Goal: Information Seeking & Learning: Learn about a topic

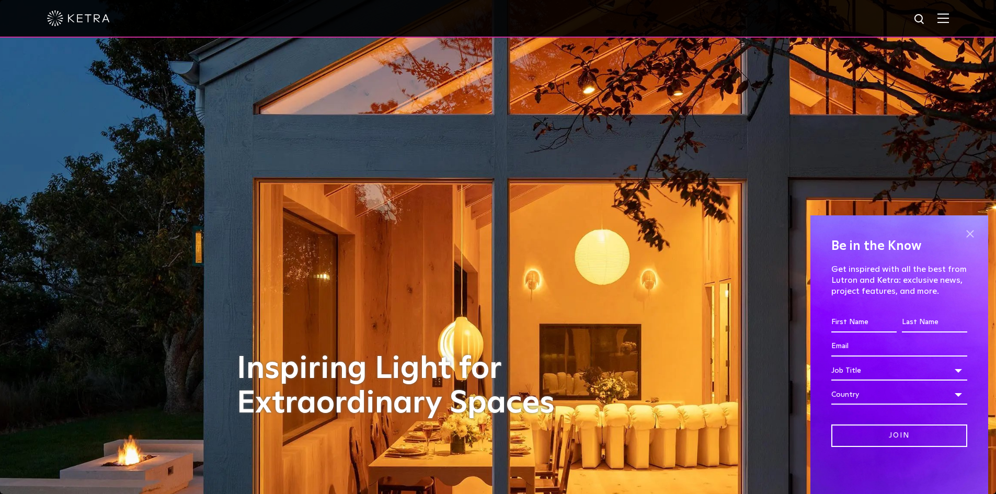
click at [978, 235] on div "Be in the Know Get inspired with all the best from Lutron and Ketra: exclusive …" at bounding box center [899, 354] width 178 height 279
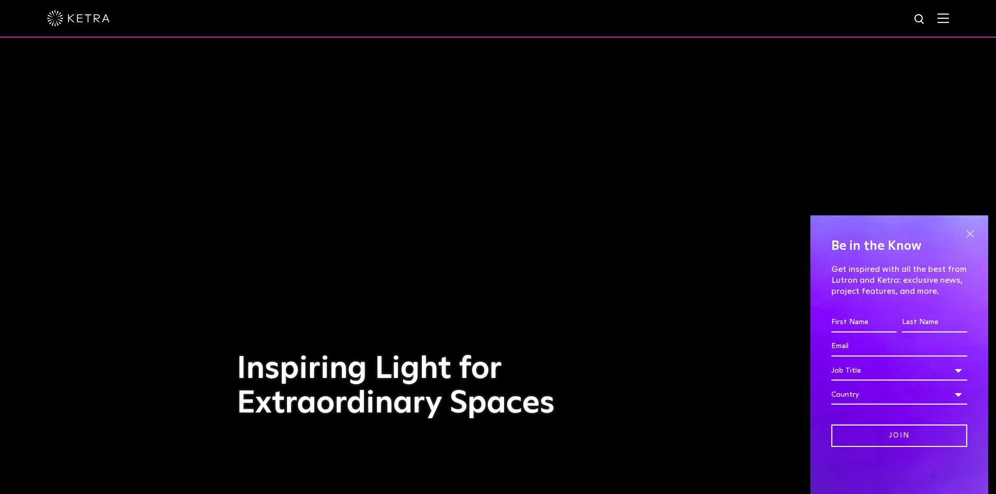
click at [977, 235] on span at bounding box center [970, 234] width 16 height 16
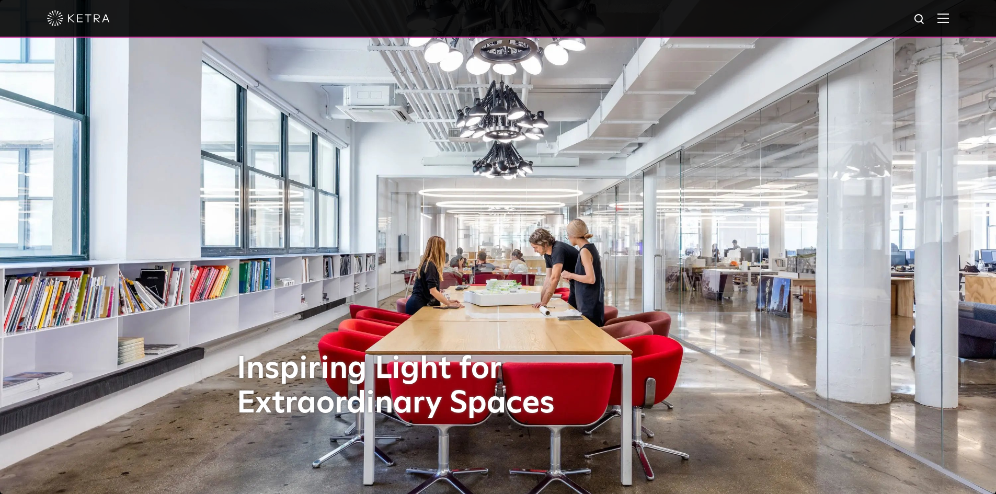
click at [957, 17] on div at bounding box center [498, 19] width 996 height 38
click at [949, 20] on img at bounding box center [943, 18] width 12 height 10
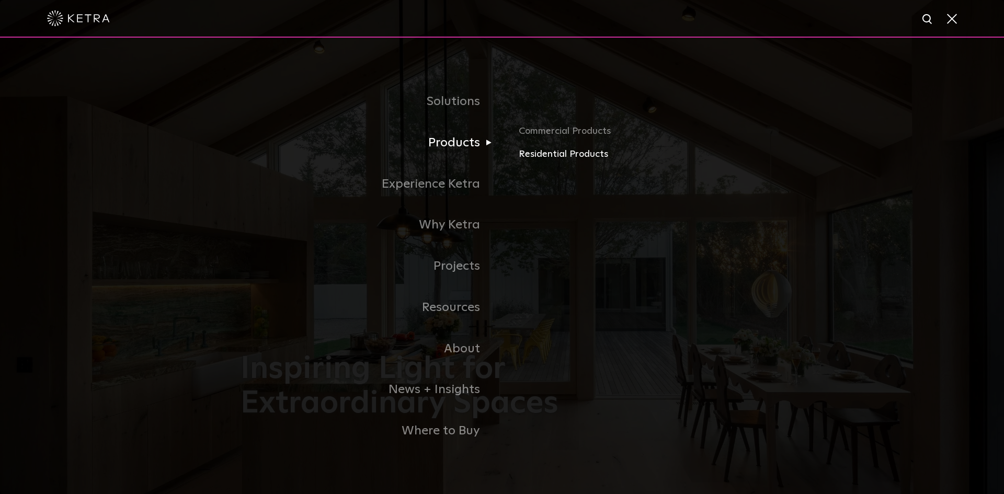
click at [538, 161] on link "Residential Products" at bounding box center [641, 154] width 245 height 15
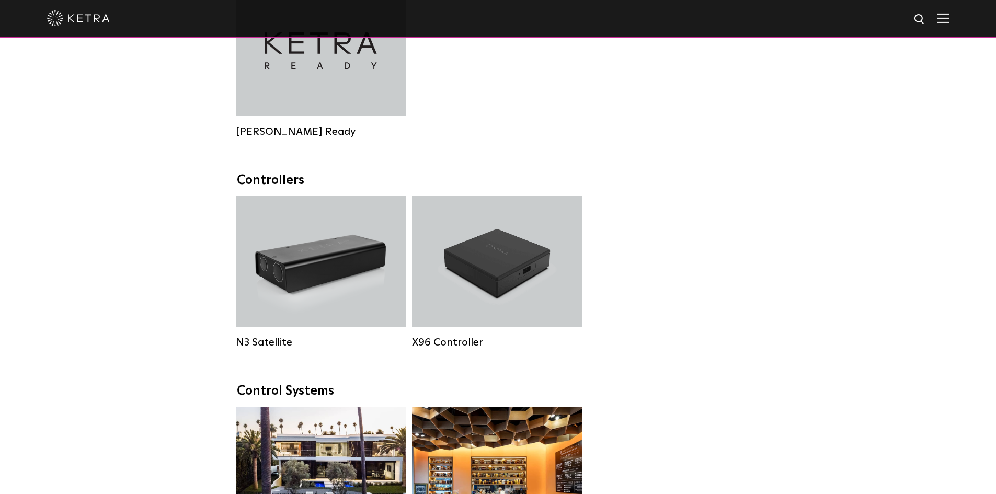
scroll to position [941, 0]
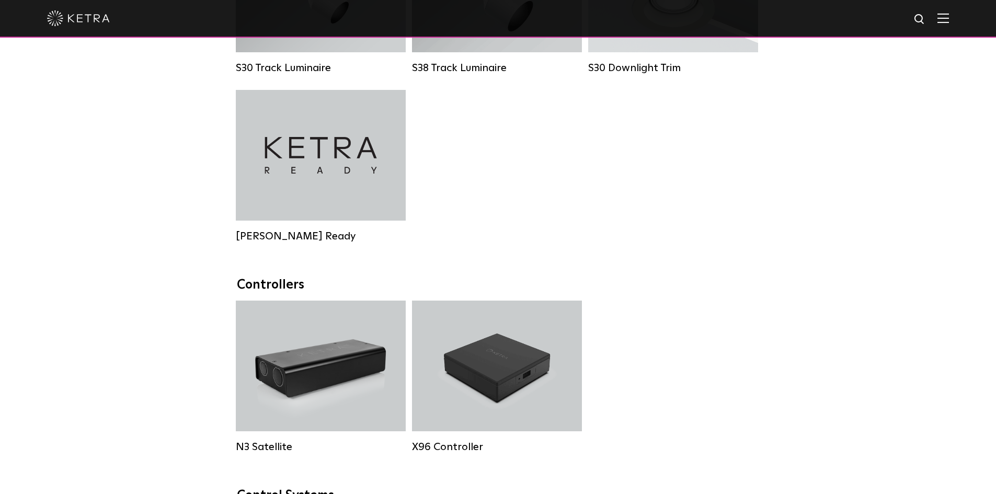
drag, startPoint x: 625, startPoint y: 208, endPoint x: 523, endPoint y: 220, distance: 103.2
click at [523, 220] on div "S30 Track Luminaire Lumen Output: 1100 Colors: White / Black Beam Angles: 15° /…" at bounding box center [498, 90] width 531 height 337
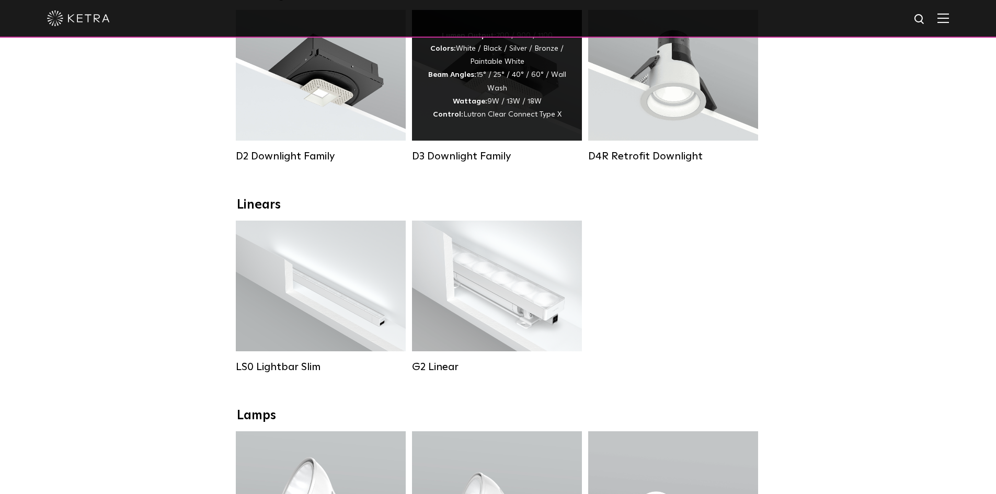
scroll to position [105, 0]
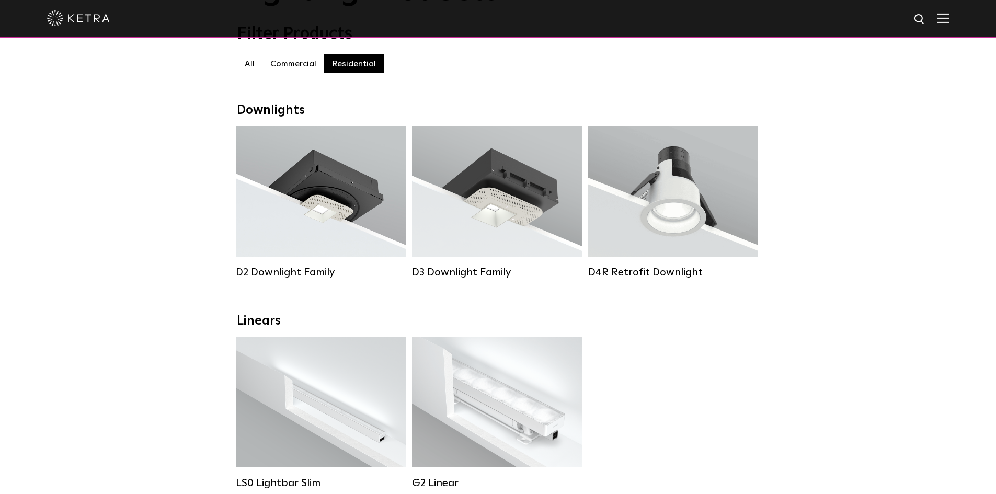
drag, startPoint x: 730, startPoint y: 305, endPoint x: 685, endPoint y: 333, distance: 53.3
click at [685, 329] on div "Linears" at bounding box center [498, 321] width 523 height 15
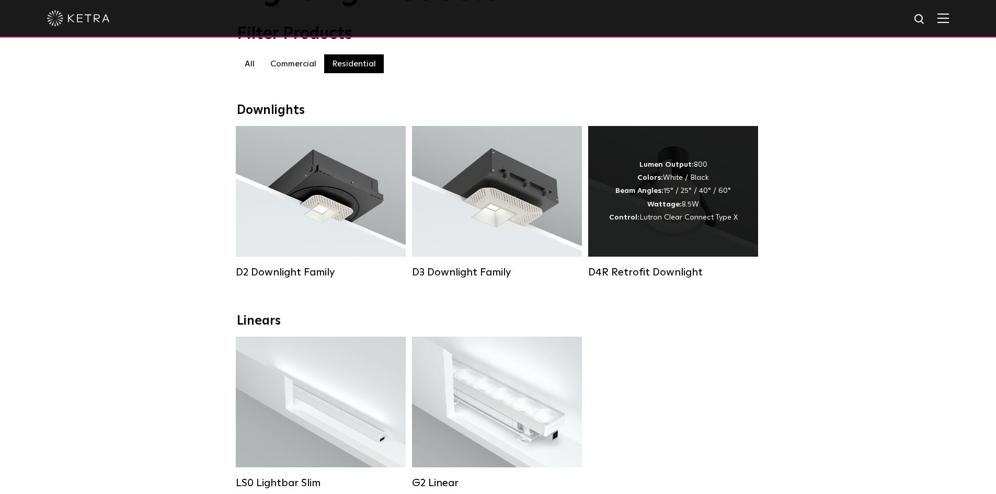
click at [670, 232] on div "Lumen Output: 800 Colors: White / Black Beam Angles: 15° / 25° / 40° / 60° Watt…" at bounding box center [673, 191] width 170 height 131
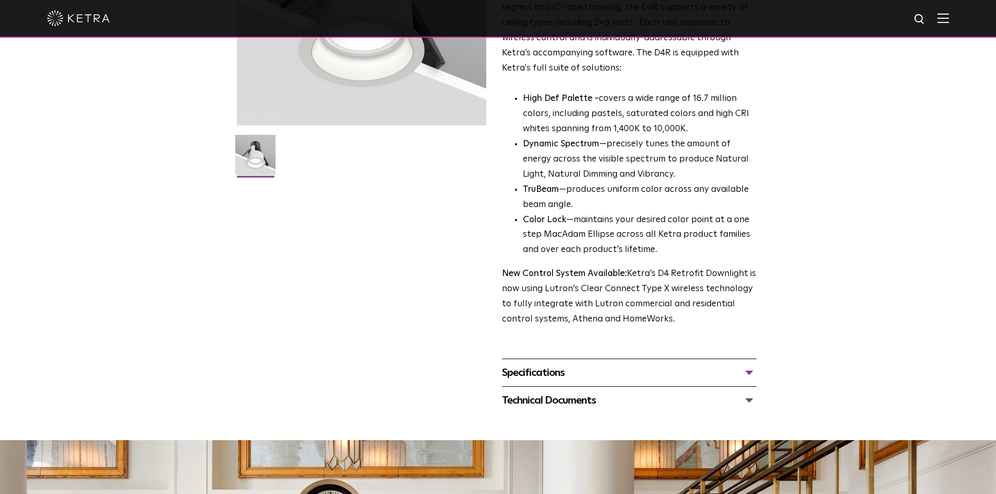
scroll to position [209, 0]
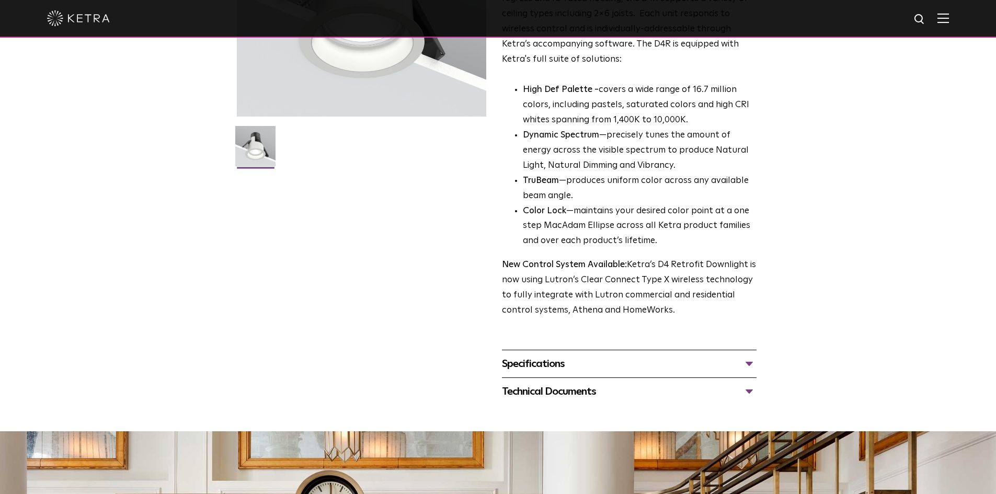
click at [637, 359] on div "Specifications" at bounding box center [629, 364] width 255 height 17
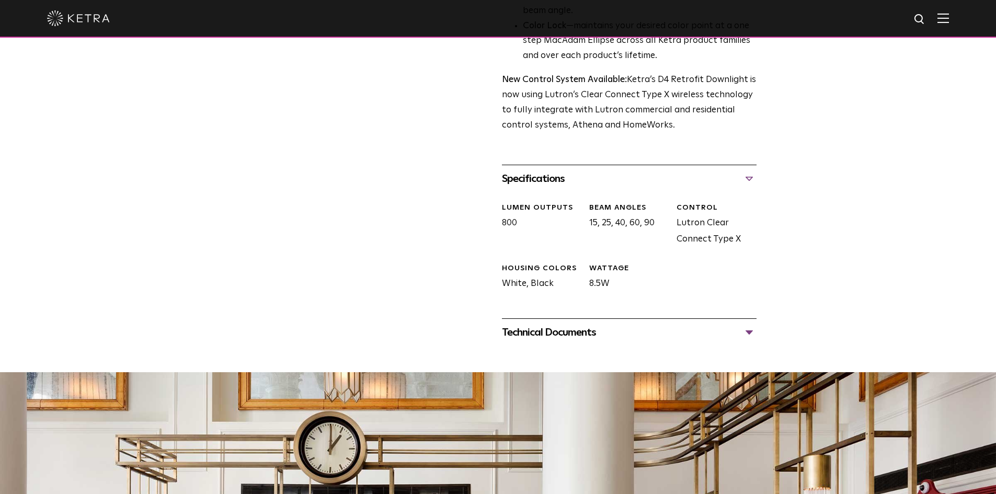
scroll to position [418, 0]
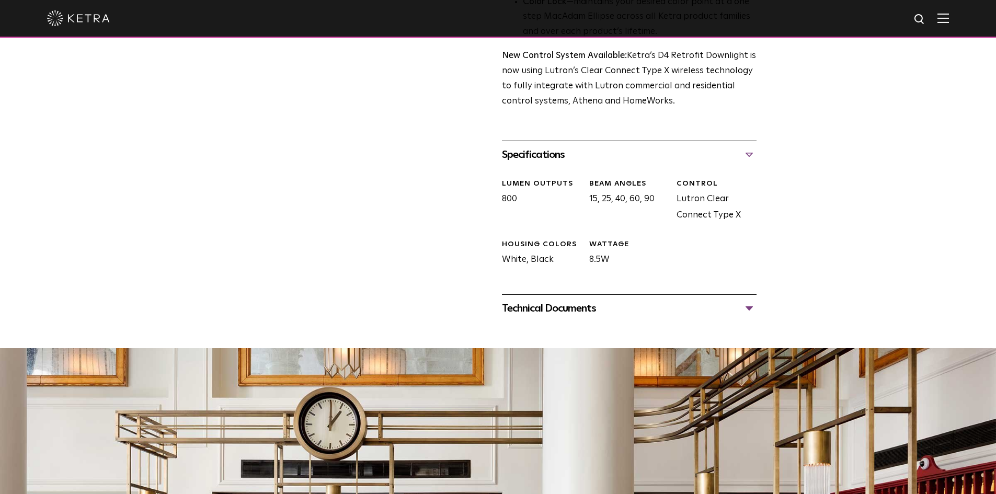
click at [633, 309] on div "Technical Documents" at bounding box center [629, 308] width 255 height 17
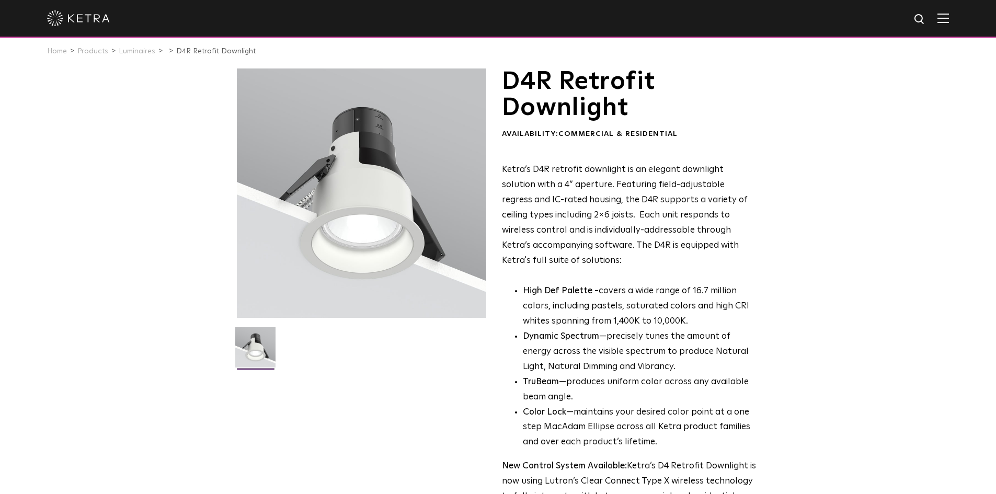
scroll to position [0, 0]
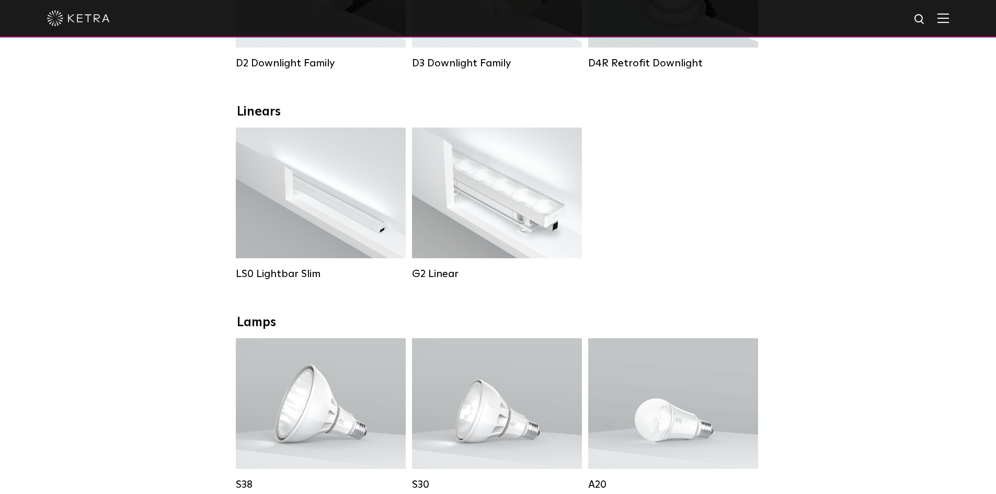
scroll to position [105, 0]
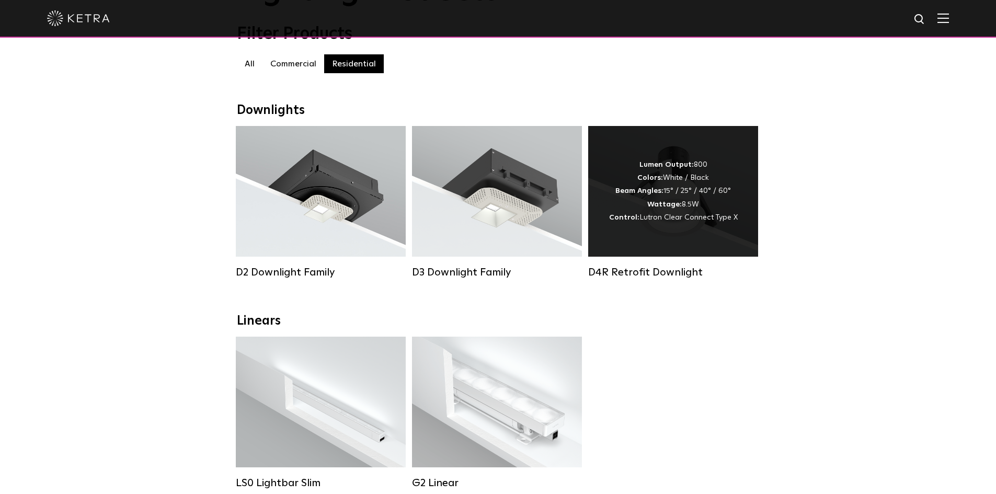
click at [659, 218] on span "Lutron Clear Connect Type X" at bounding box center [688, 217] width 98 height 7
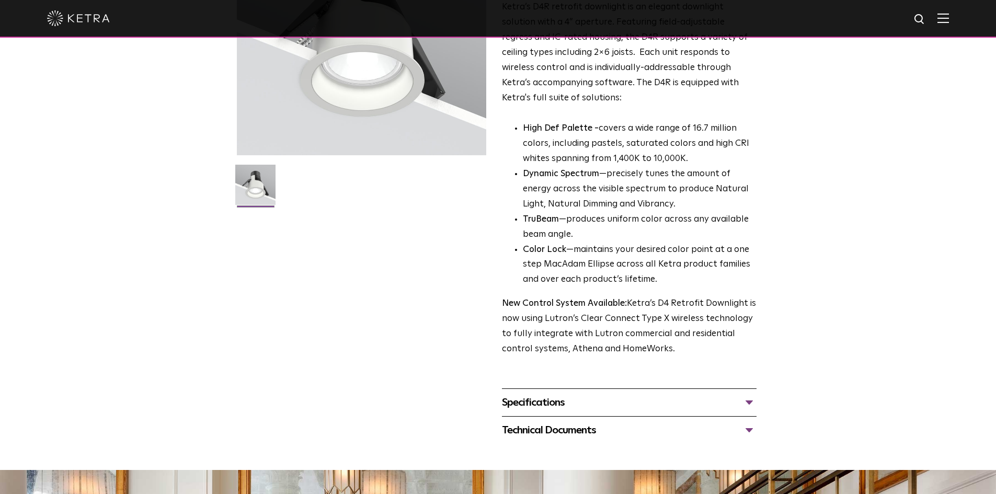
scroll to position [52, 0]
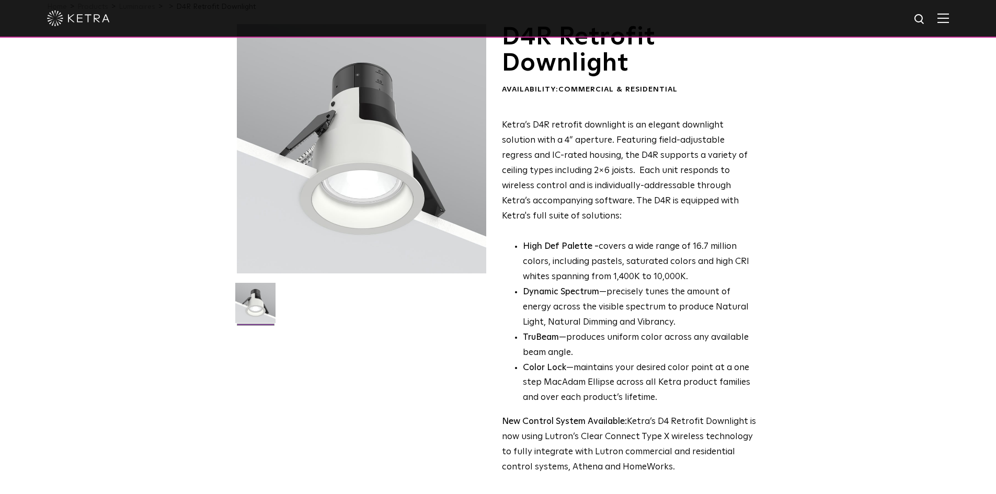
drag, startPoint x: 628, startPoint y: 233, endPoint x: 600, endPoint y: 232, distance: 27.7
click at [600, 232] on div "Ketra’s D4R retrofit downlight is an elegant downlight solution with a 4” apert…" at bounding box center [629, 296] width 255 height 357
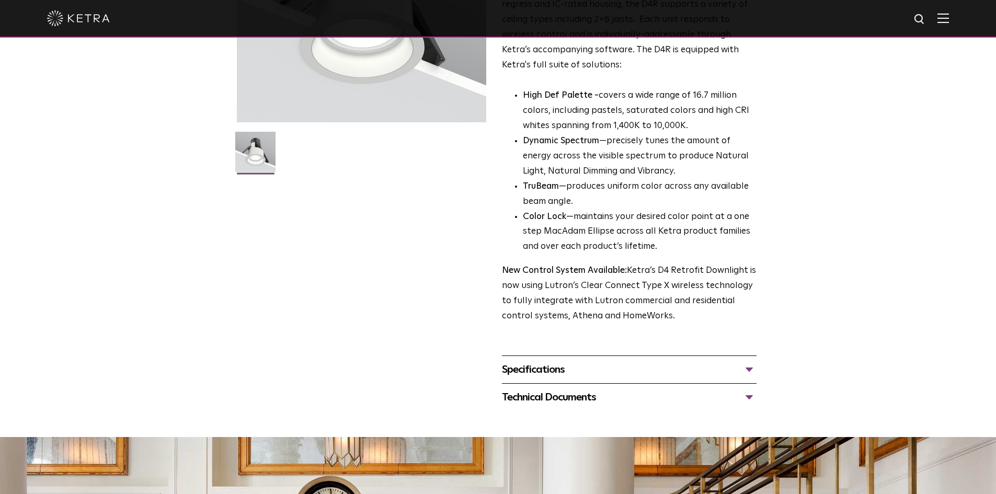
scroll to position [261, 0]
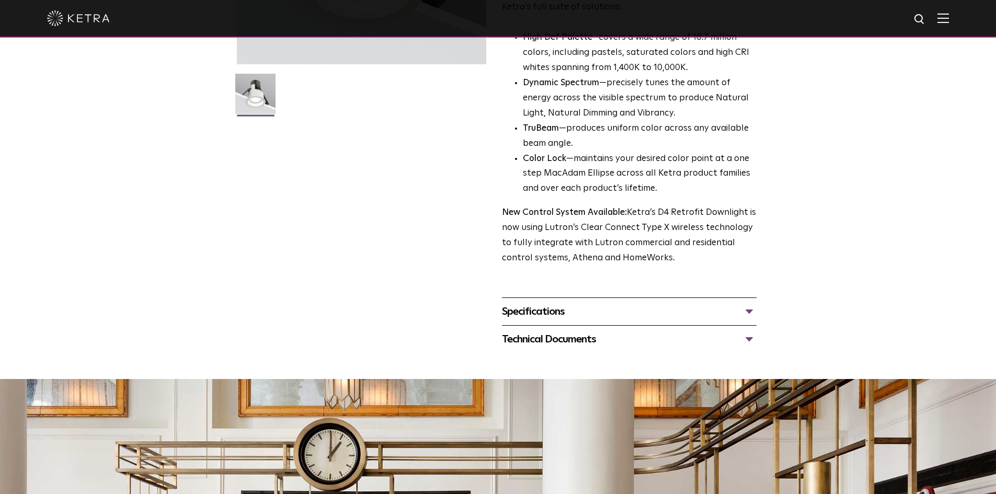
click at [676, 315] on div "Specifications" at bounding box center [629, 311] width 255 height 17
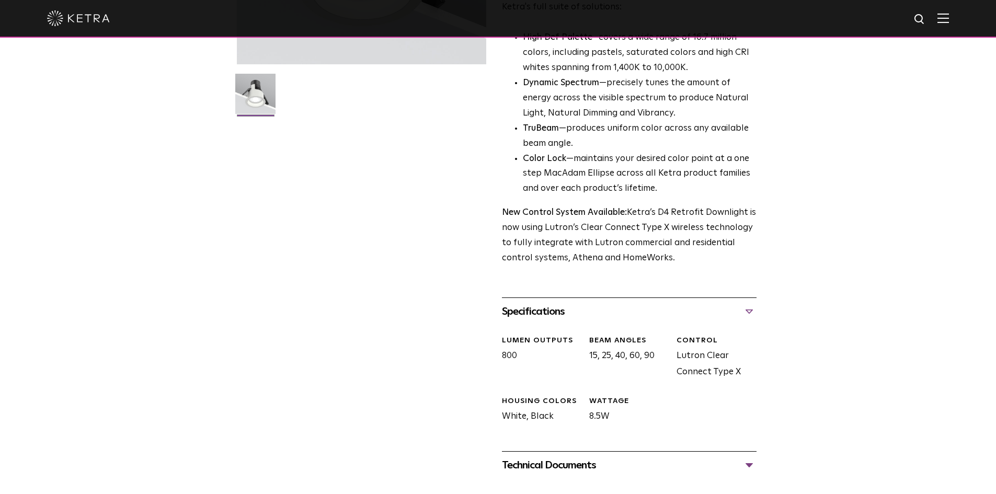
click at [622, 471] on div "Technical Documents" at bounding box center [629, 465] width 255 height 17
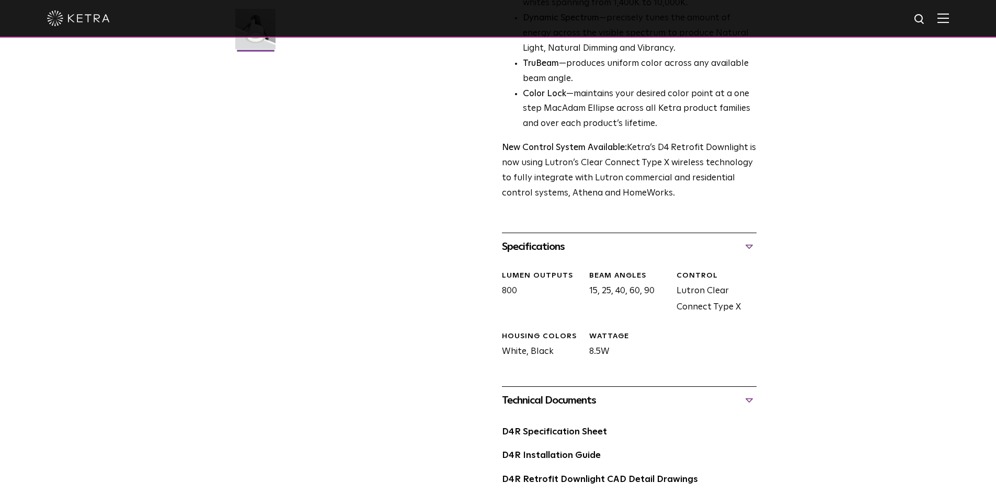
scroll to position [471, 0]
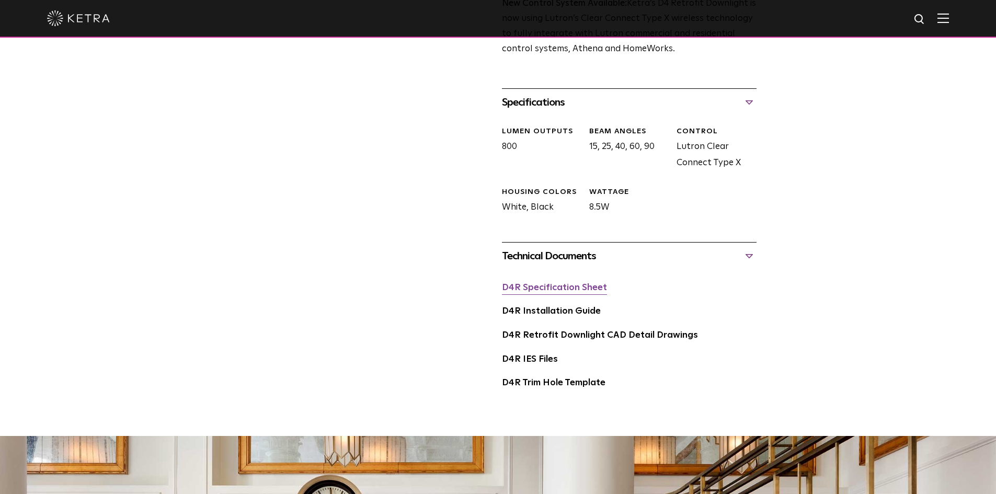
click at [548, 291] on link "D4R Specification Sheet" at bounding box center [554, 287] width 105 height 9
